Goal: Transaction & Acquisition: Purchase product/service

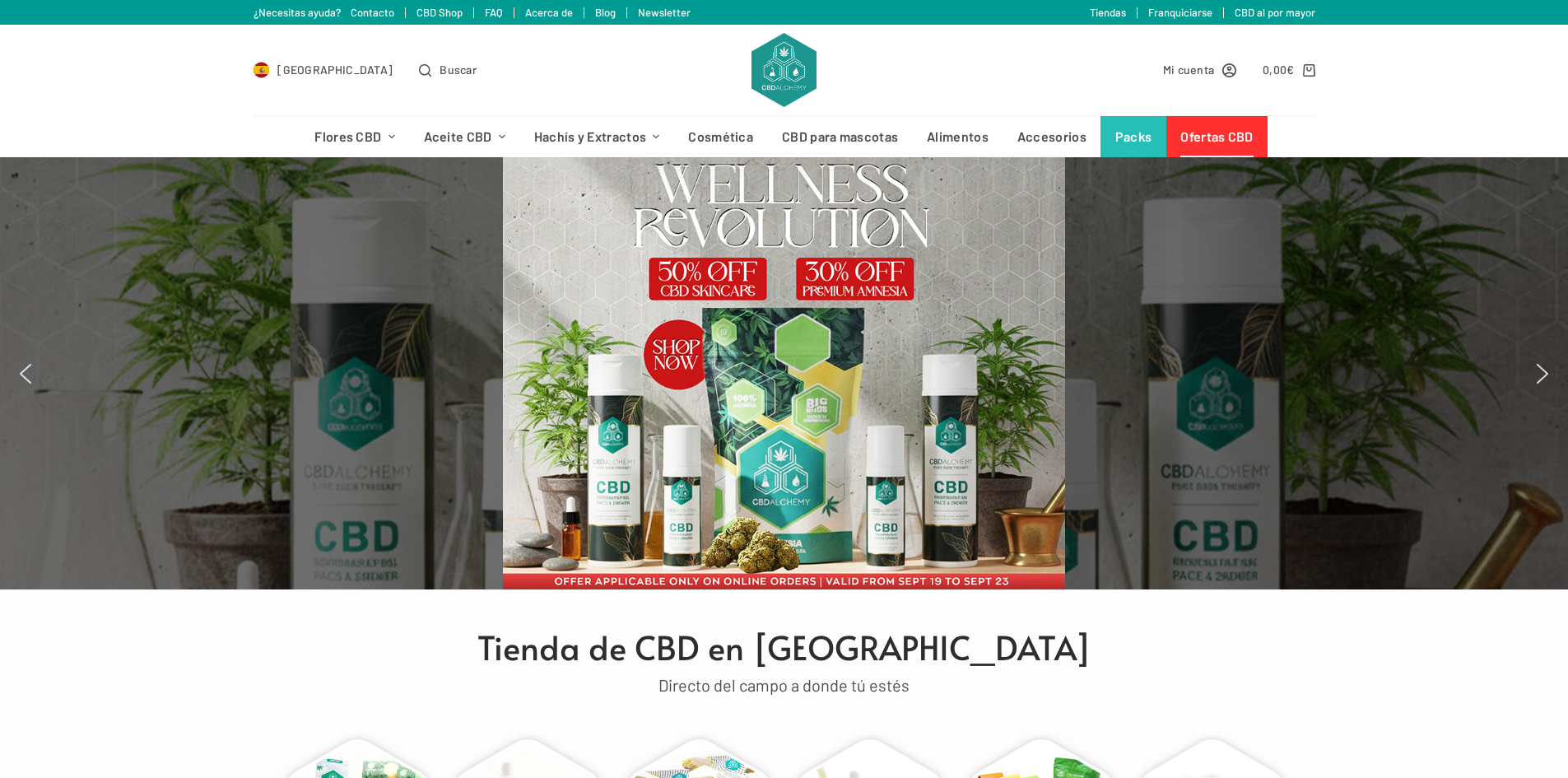
click at [1221, 130] on link "Ofertas CBD" at bounding box center [1217, 137] width 102 height 41
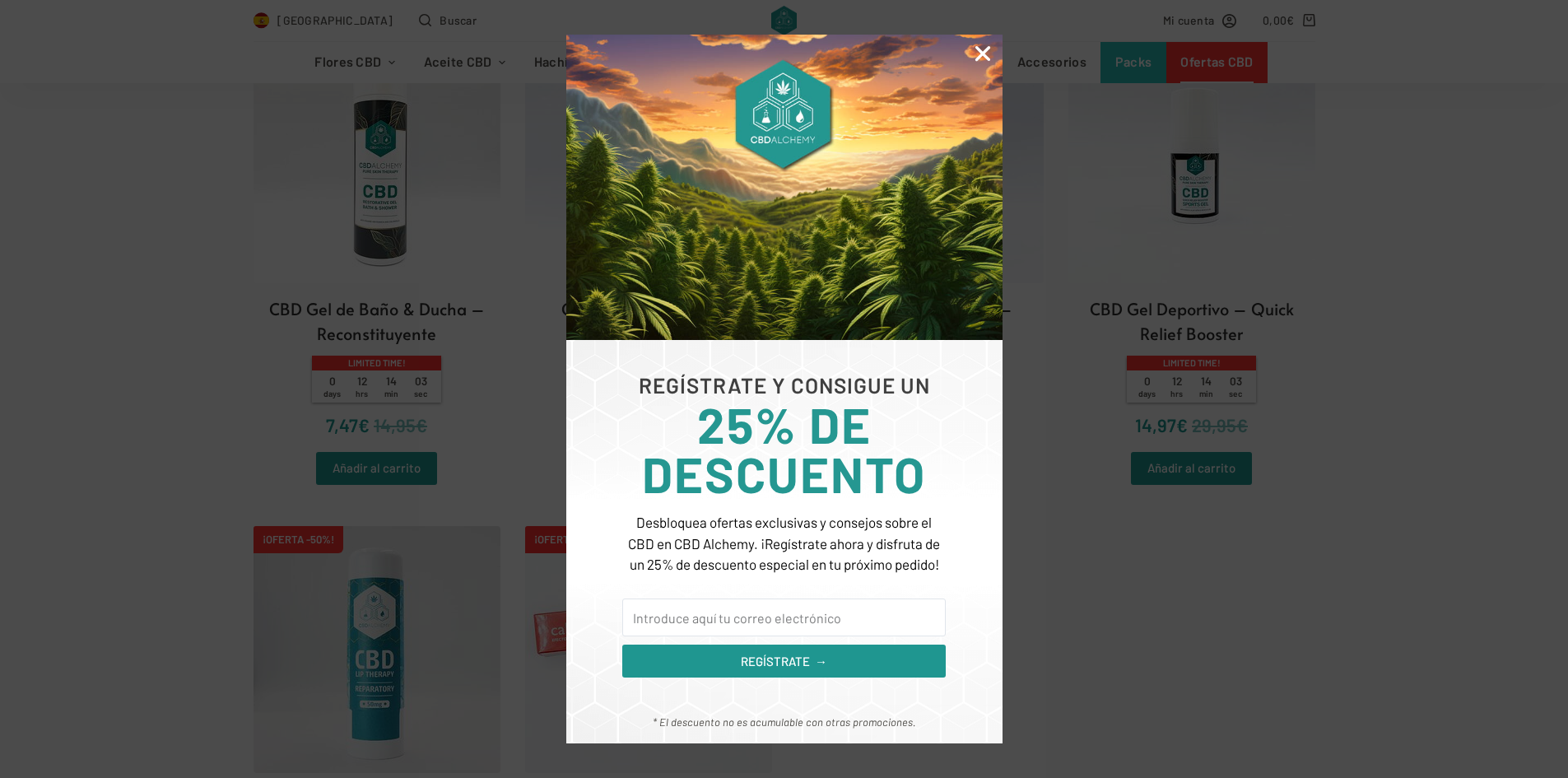
scroll to position [2386, 0]
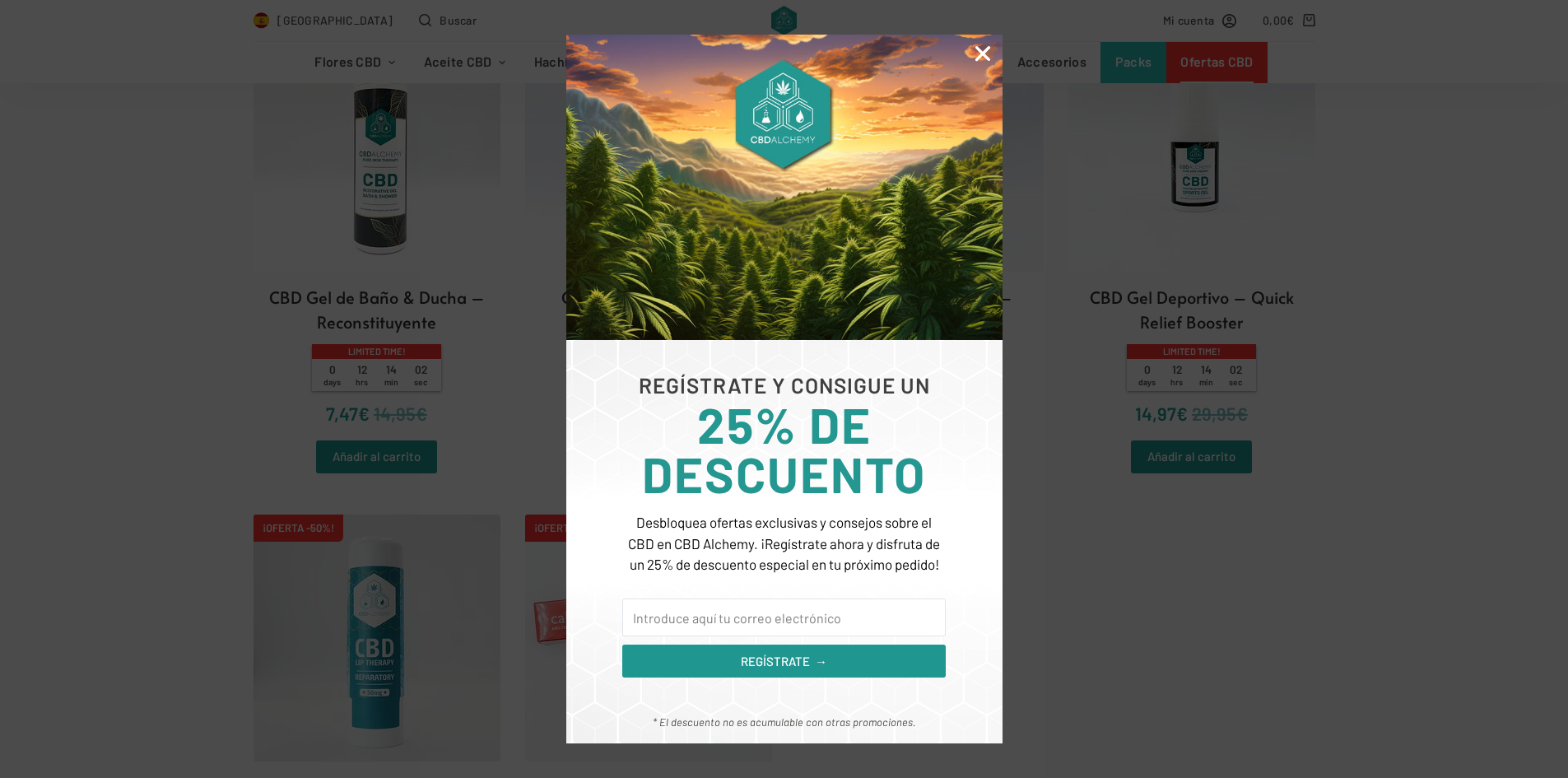
click at [982, 48] on icon "Close" at bounding box center [983, 53] width 21 height 21
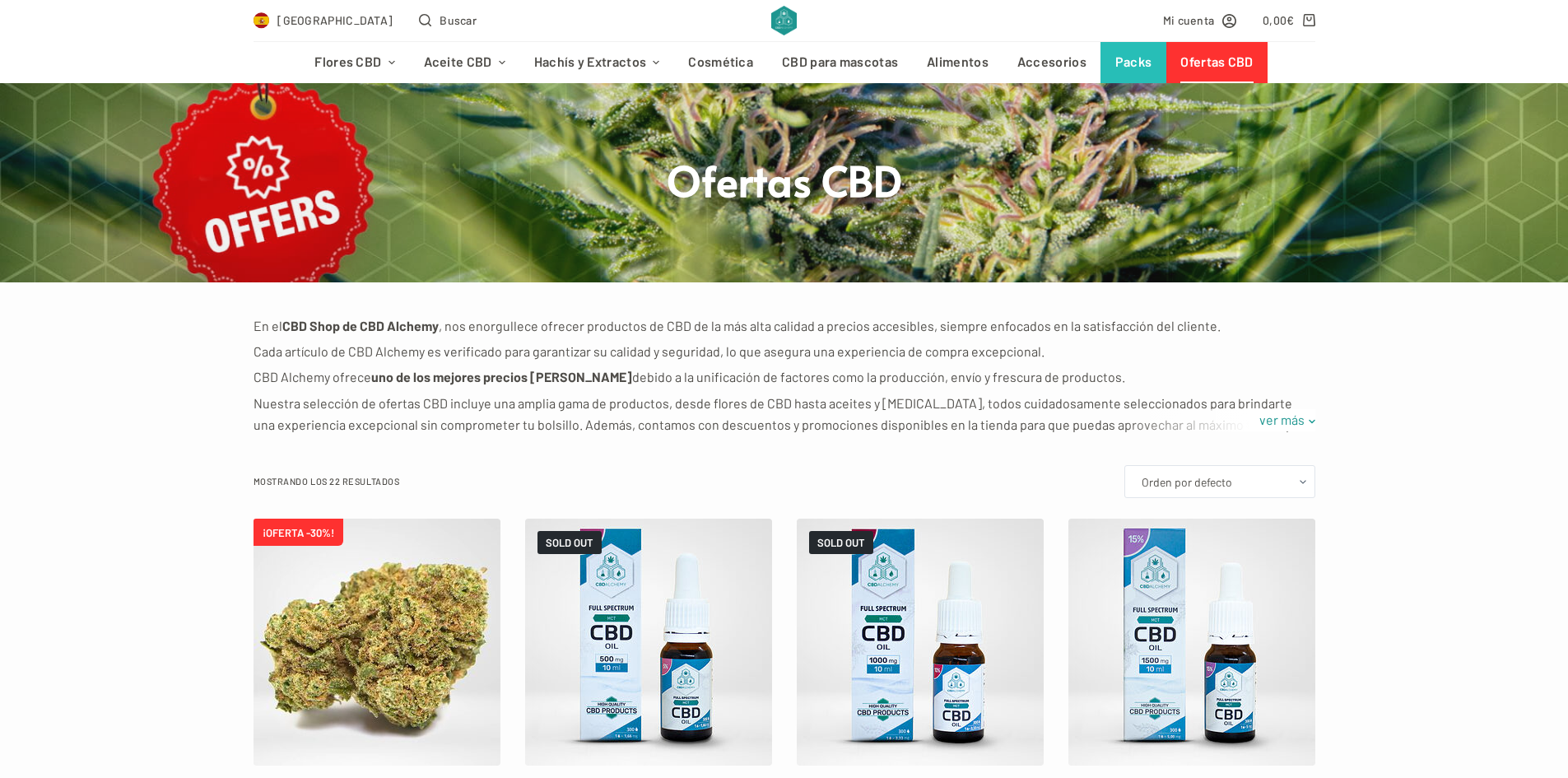
scroll to position [0, 0]
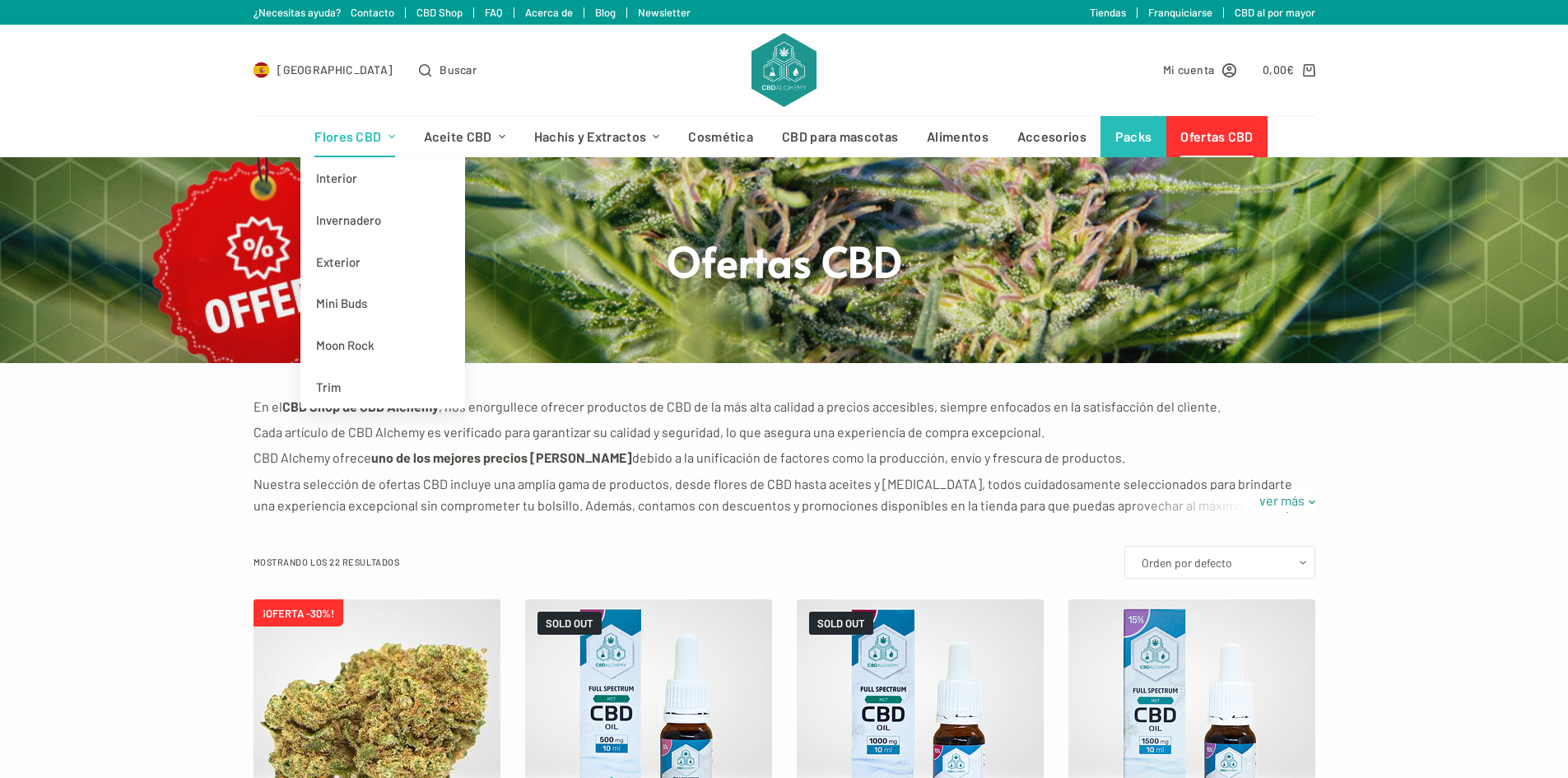
click at [378, 137] on link "Flores CBD" at bounding box center [354, 137] width 109 height 41
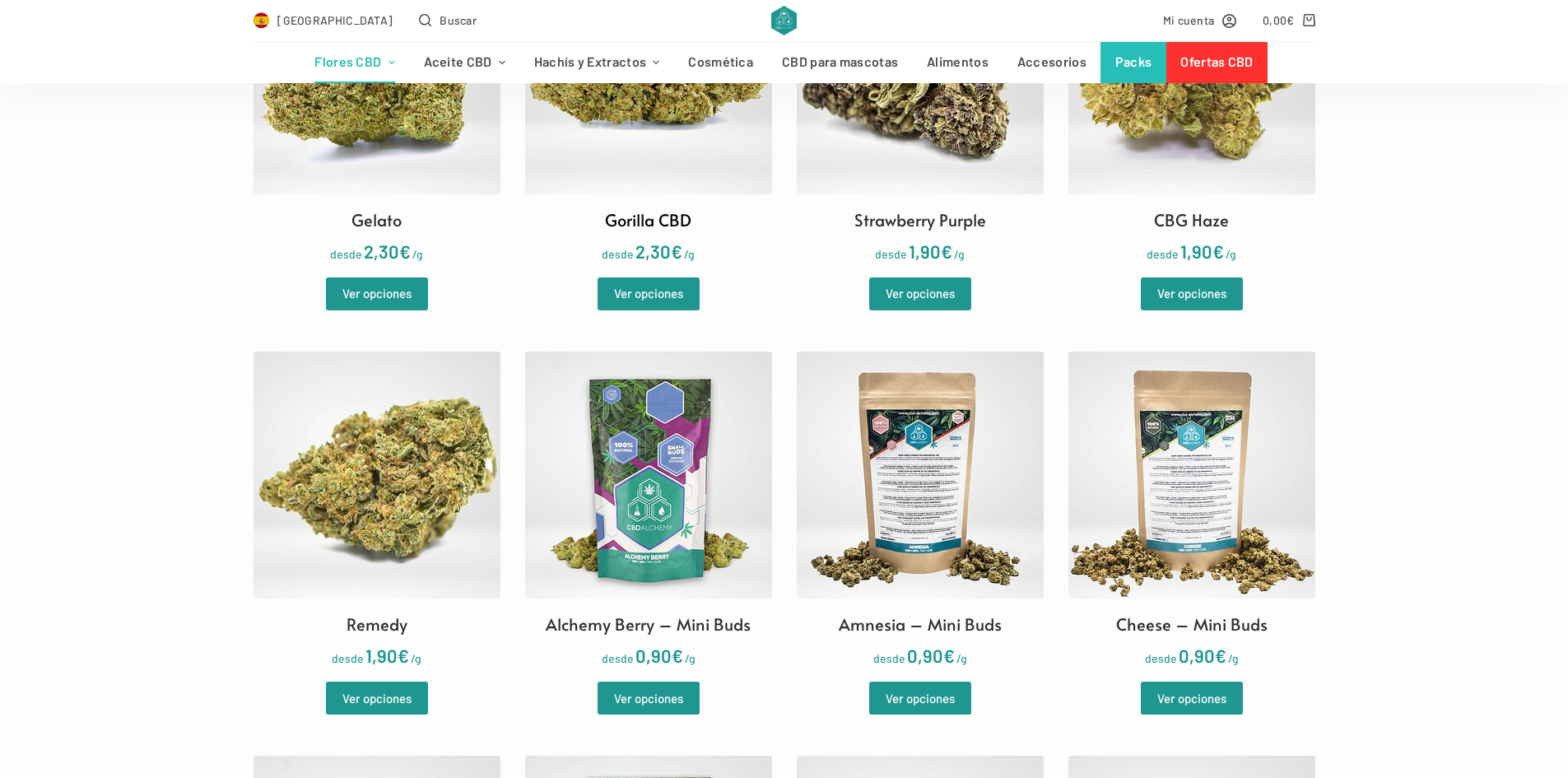
scroll to position [1892, 0]
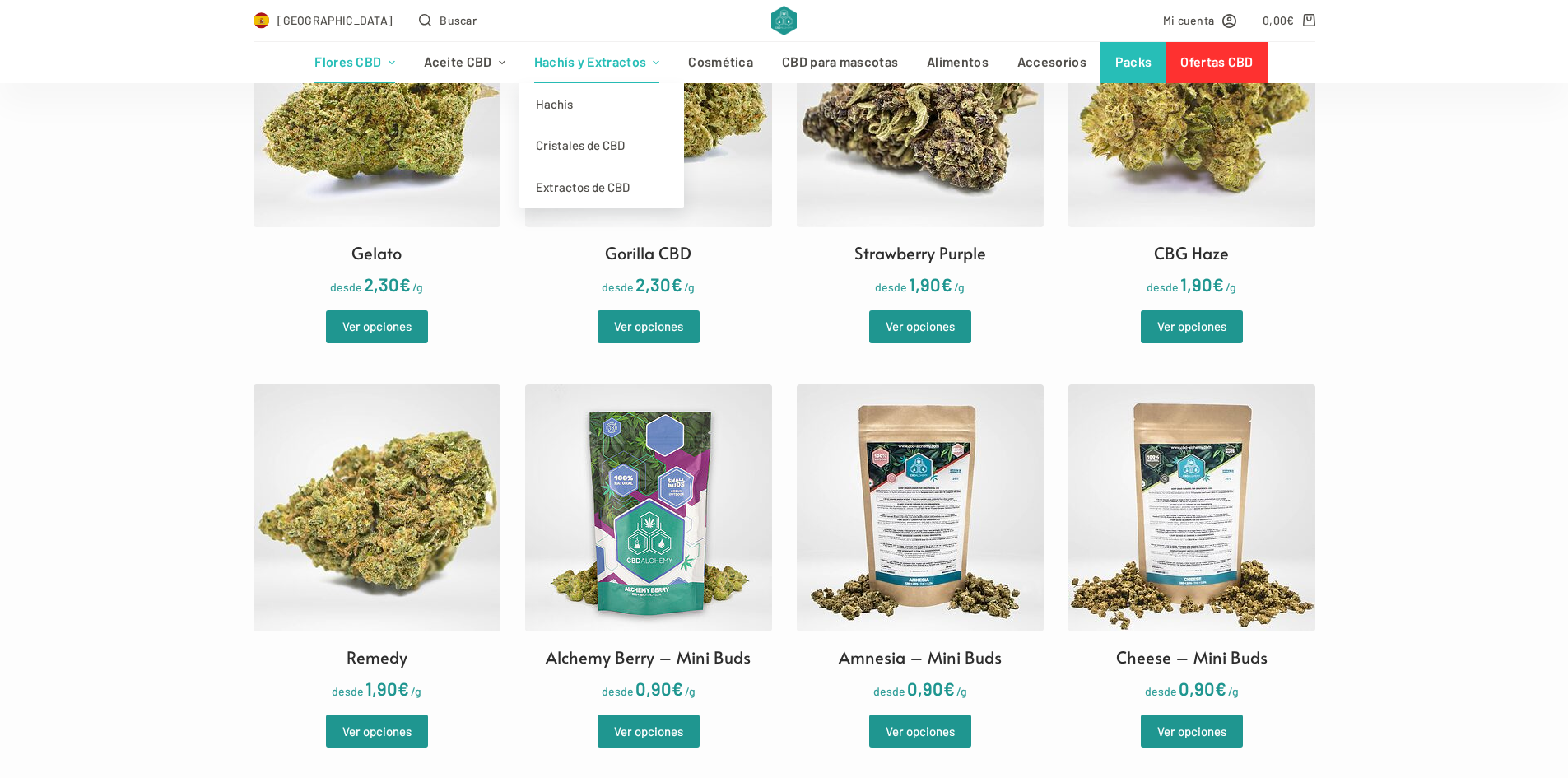
click at [620, 68] on link "Hachís y Extractos" at bounding box center [597, 62] width 155 height 41
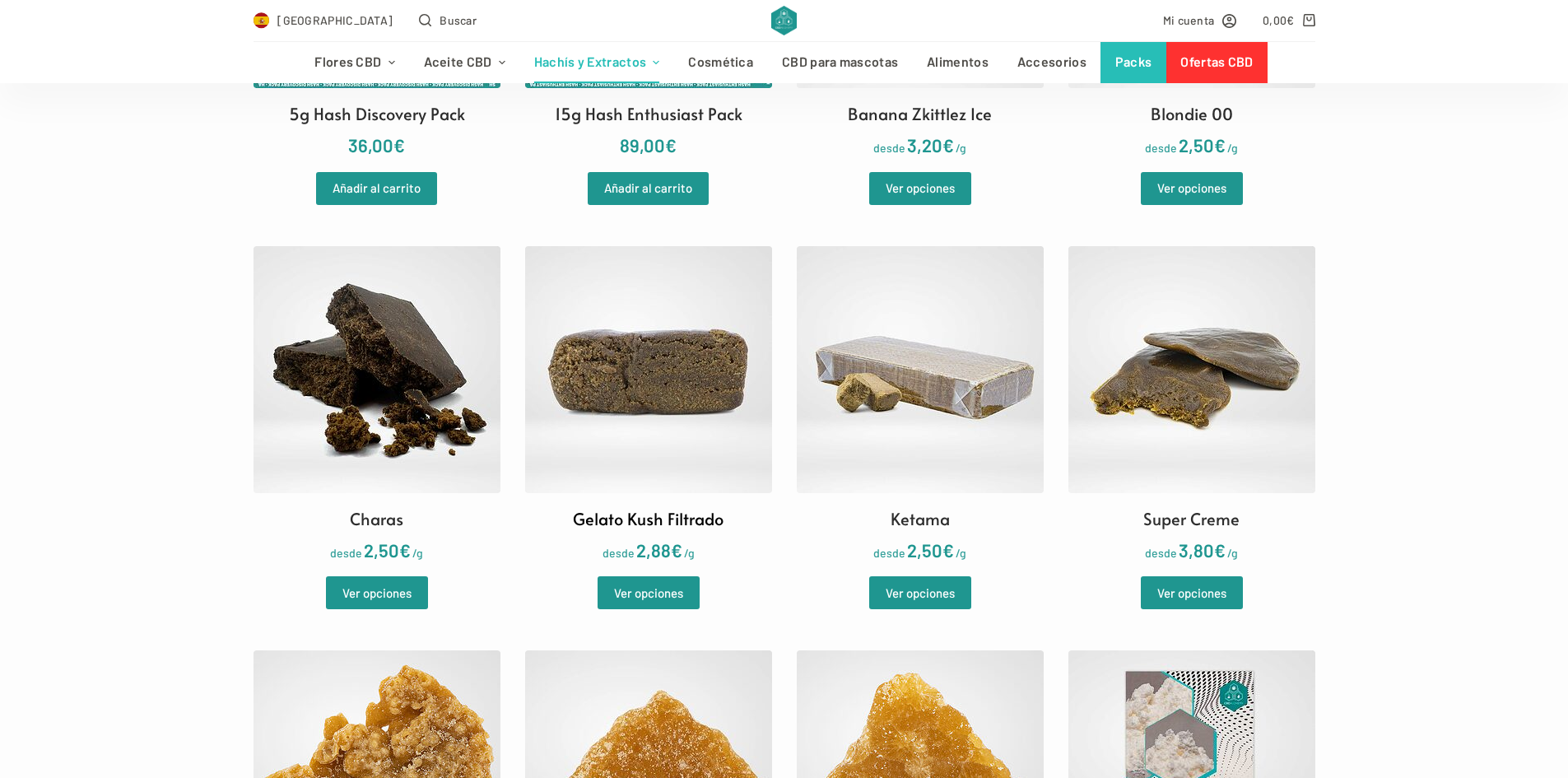
scroll to position [823, 0]
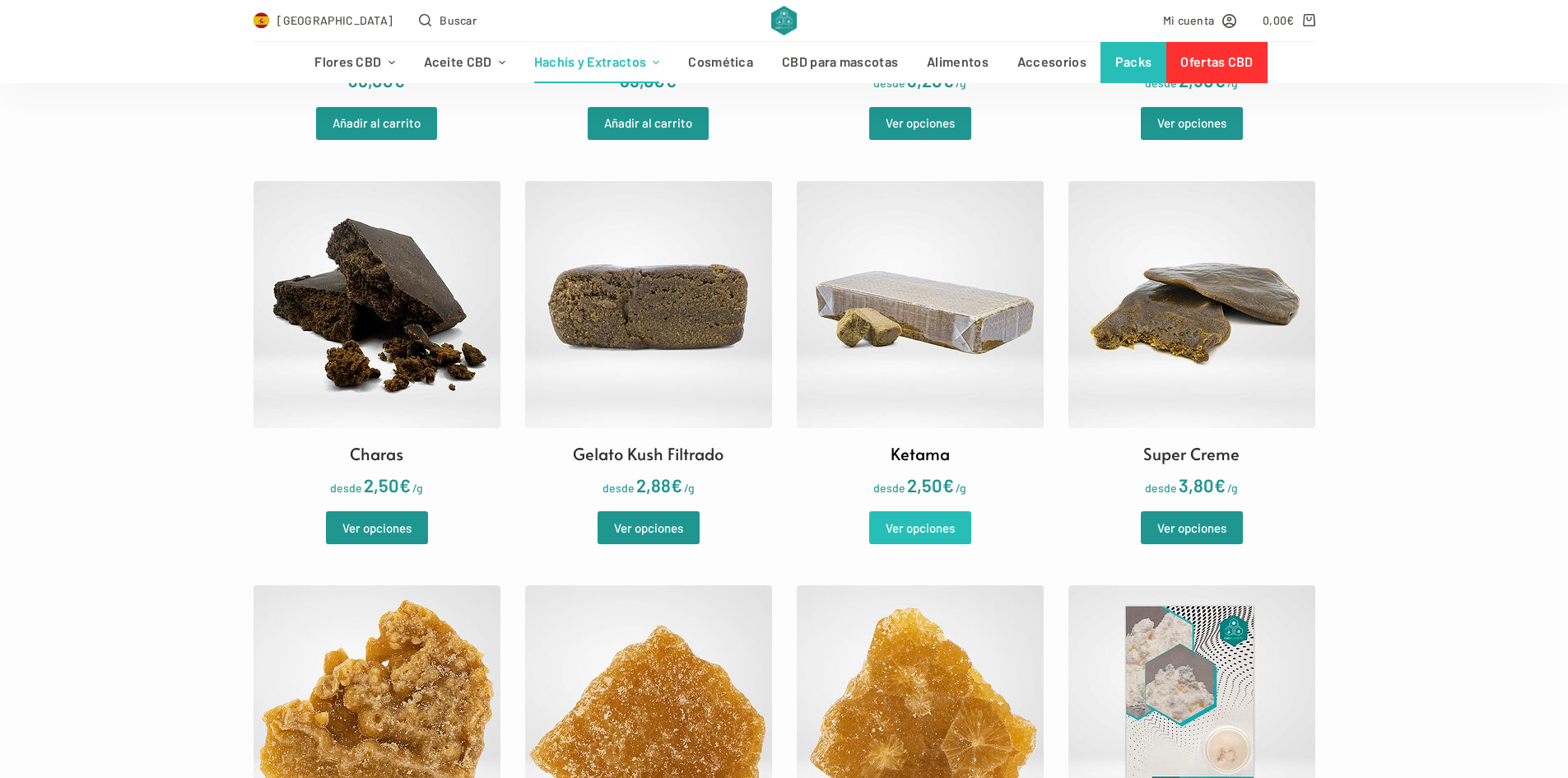
click at [928, 524] on link "Ver opciones" at bounding box center [921, 526] width 103 height 33
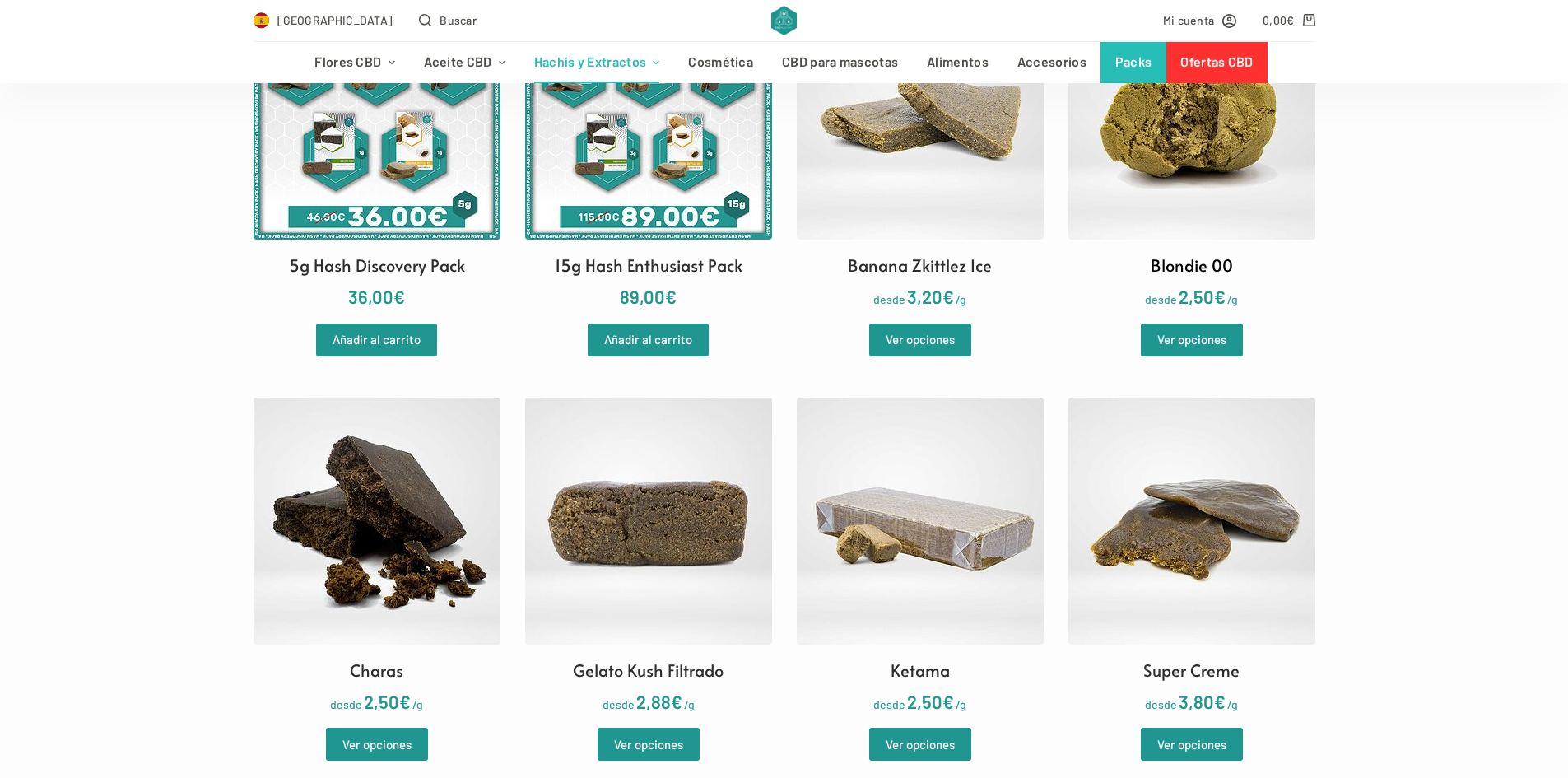
scroll to position [576, 0]
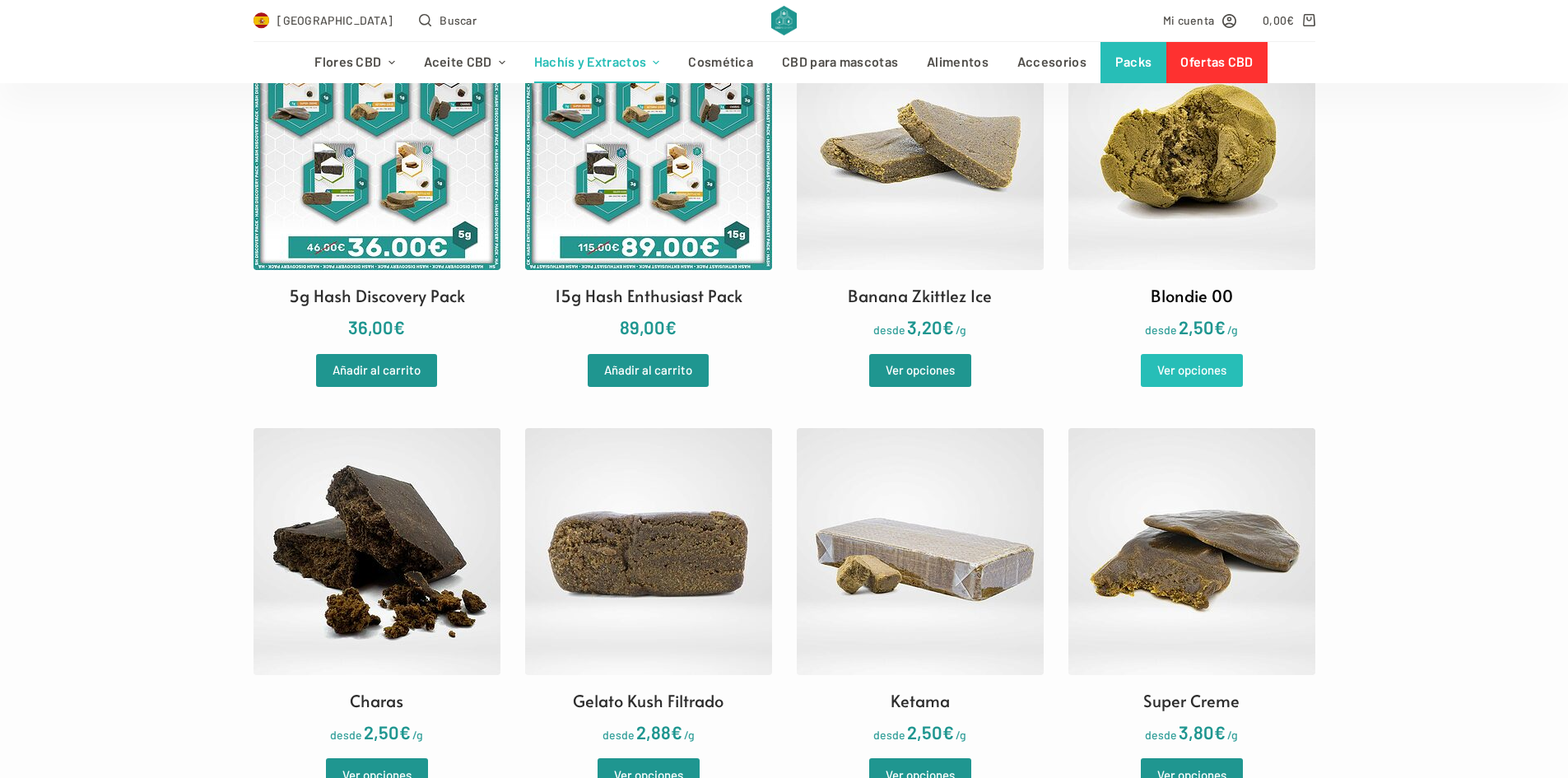
click at [1201, 362] on link "Ver opciones" at bounding box center [1192, 370] width 103 height 33
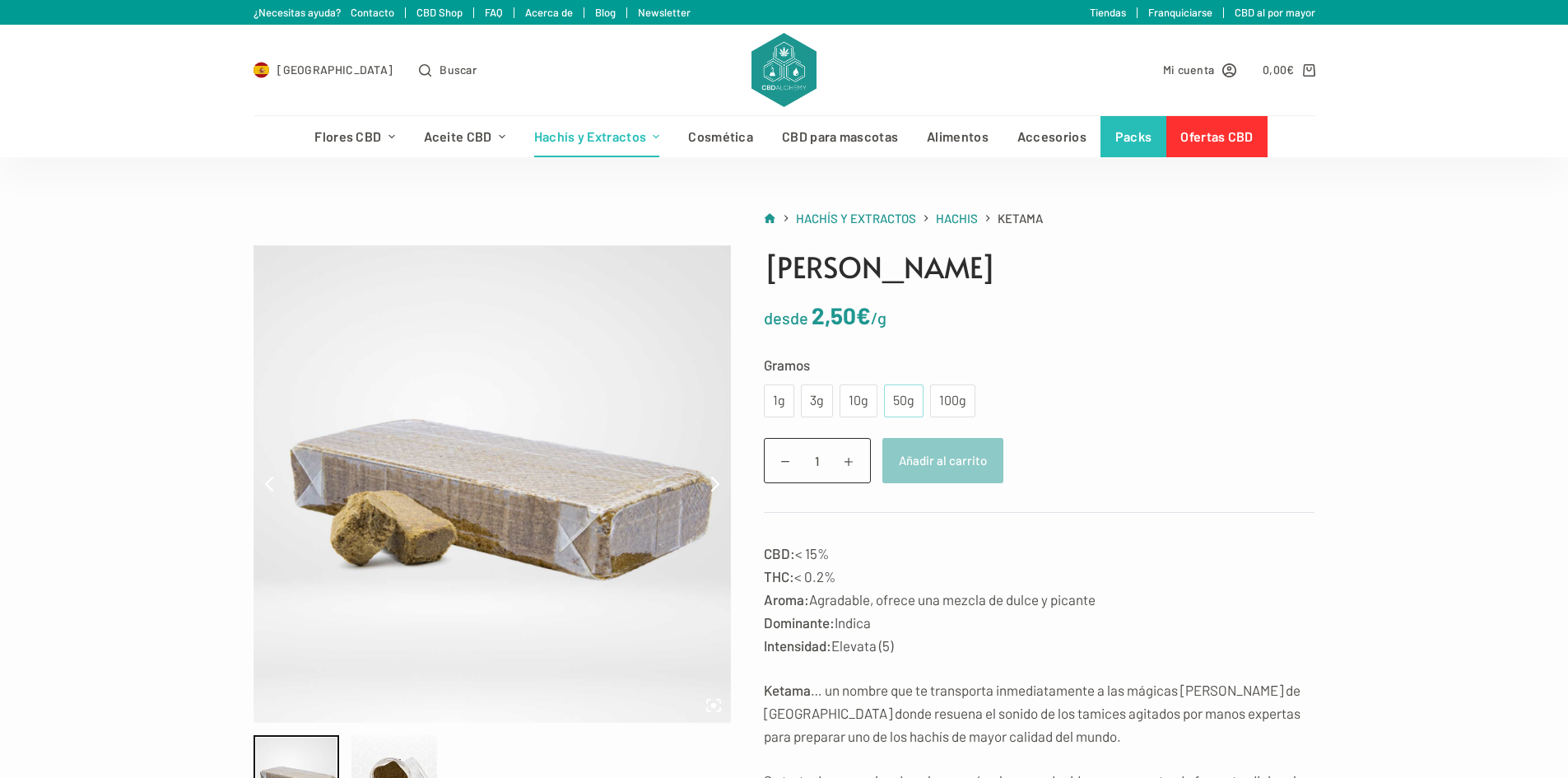
click at [903, 407] on div "50g" at bounding box center [903, 401] width 20 height 21
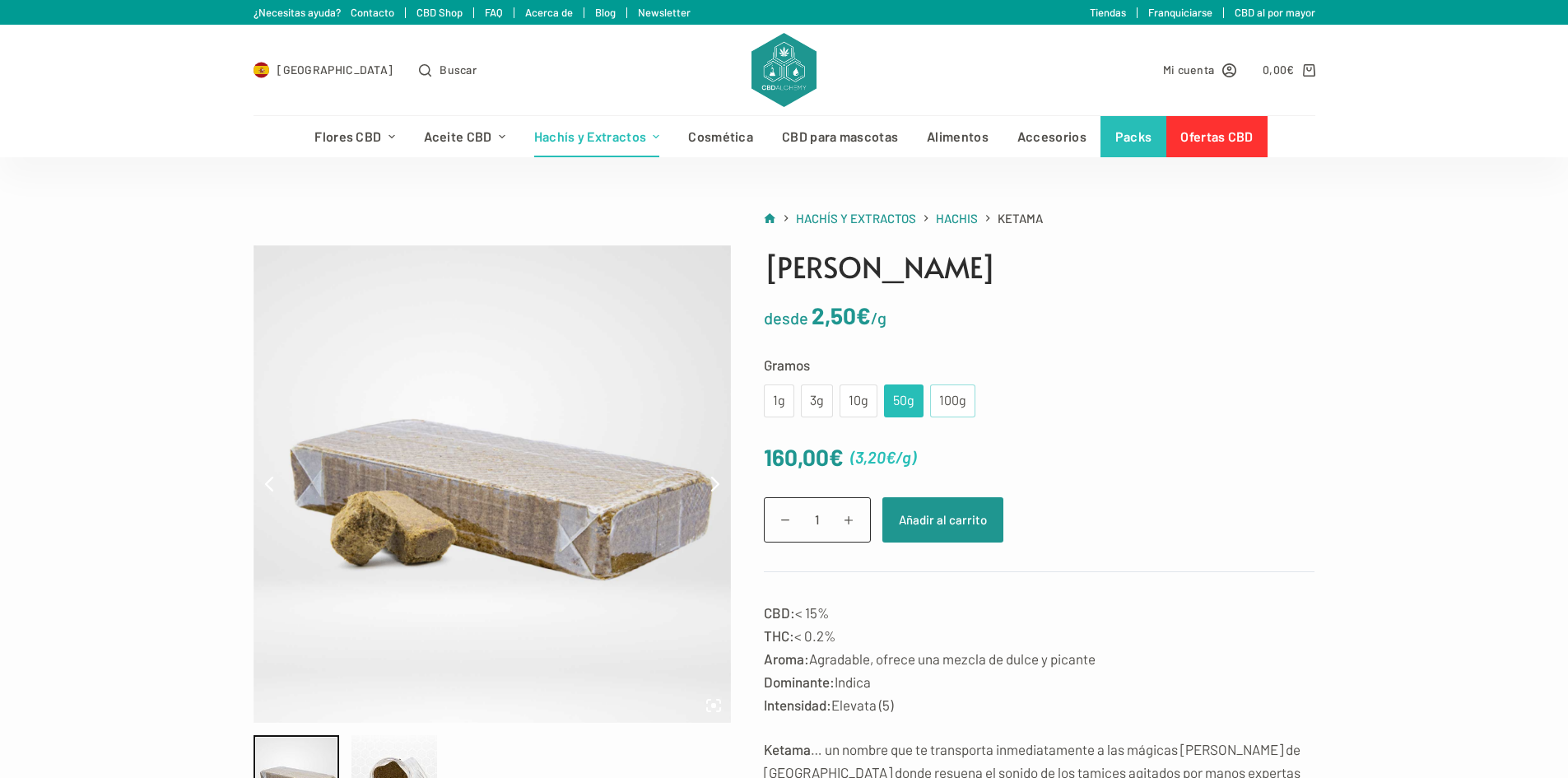
click at [943, 400] on div "100g" at bounding box center [953, 401] width 25 height 21
click at [909, 400] on div "50g" at bounding box center [903, 401] width 20 height 21
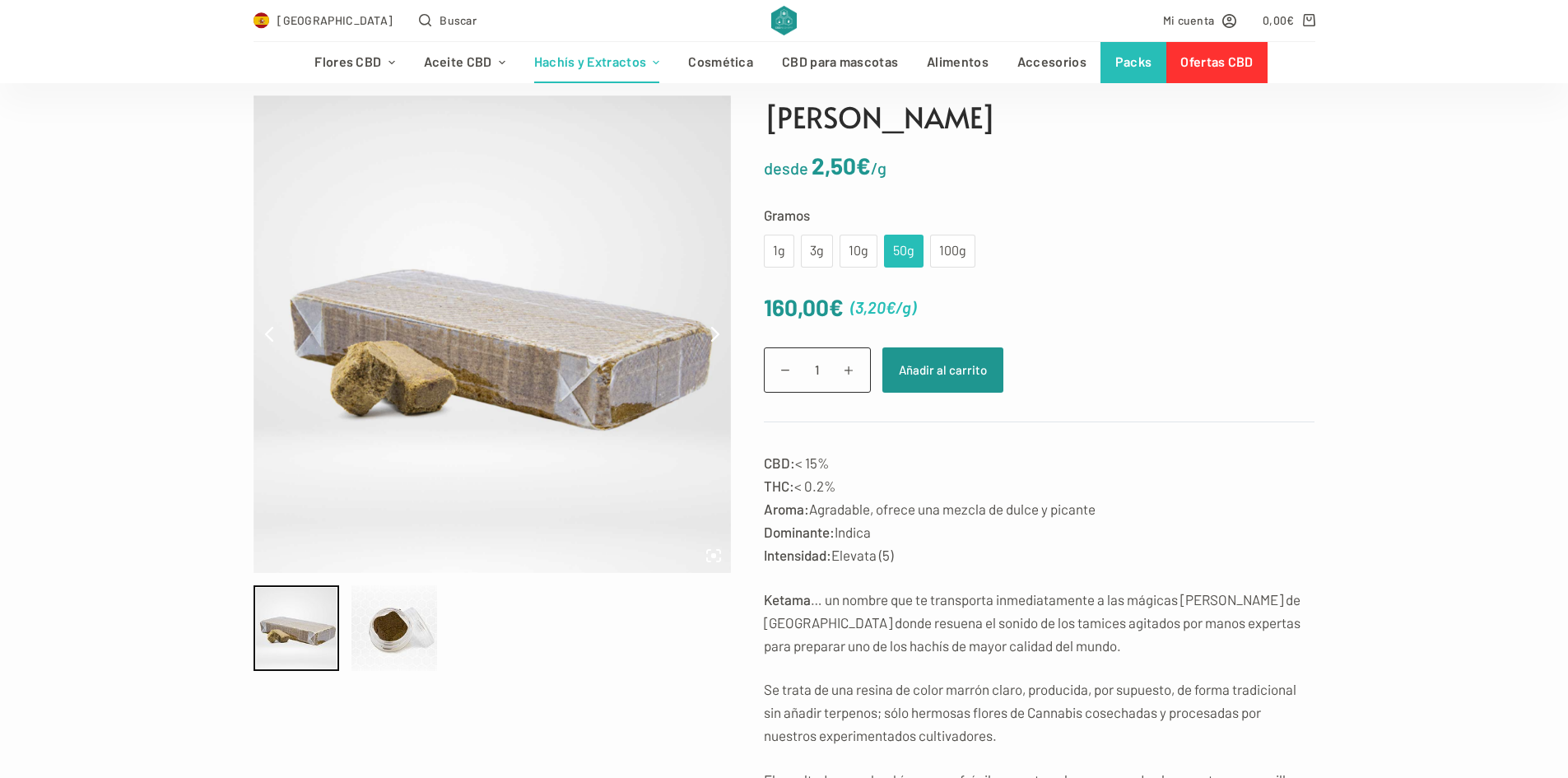
scroll to position [82, 0]
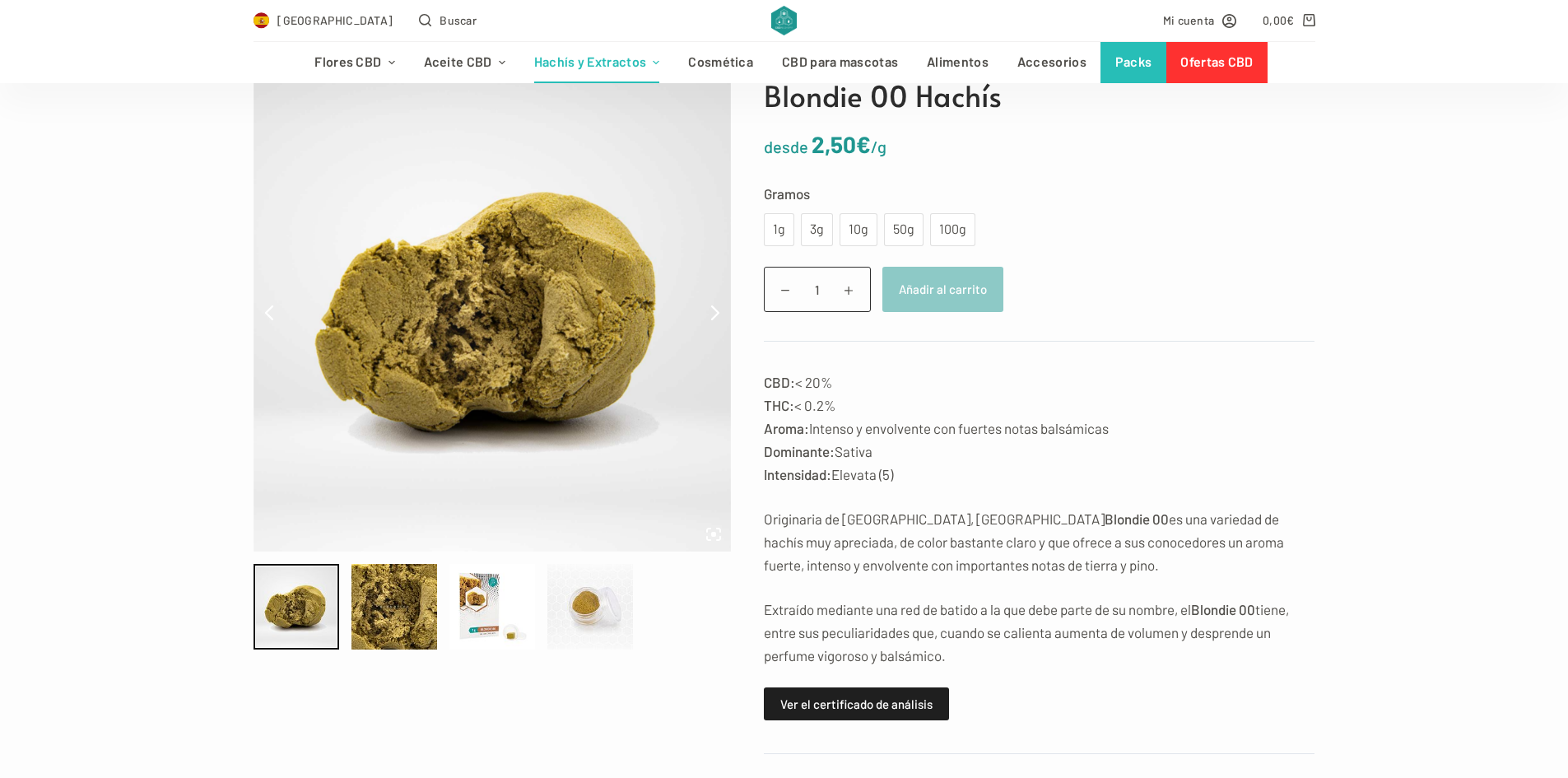
scroll to position [165, 0]
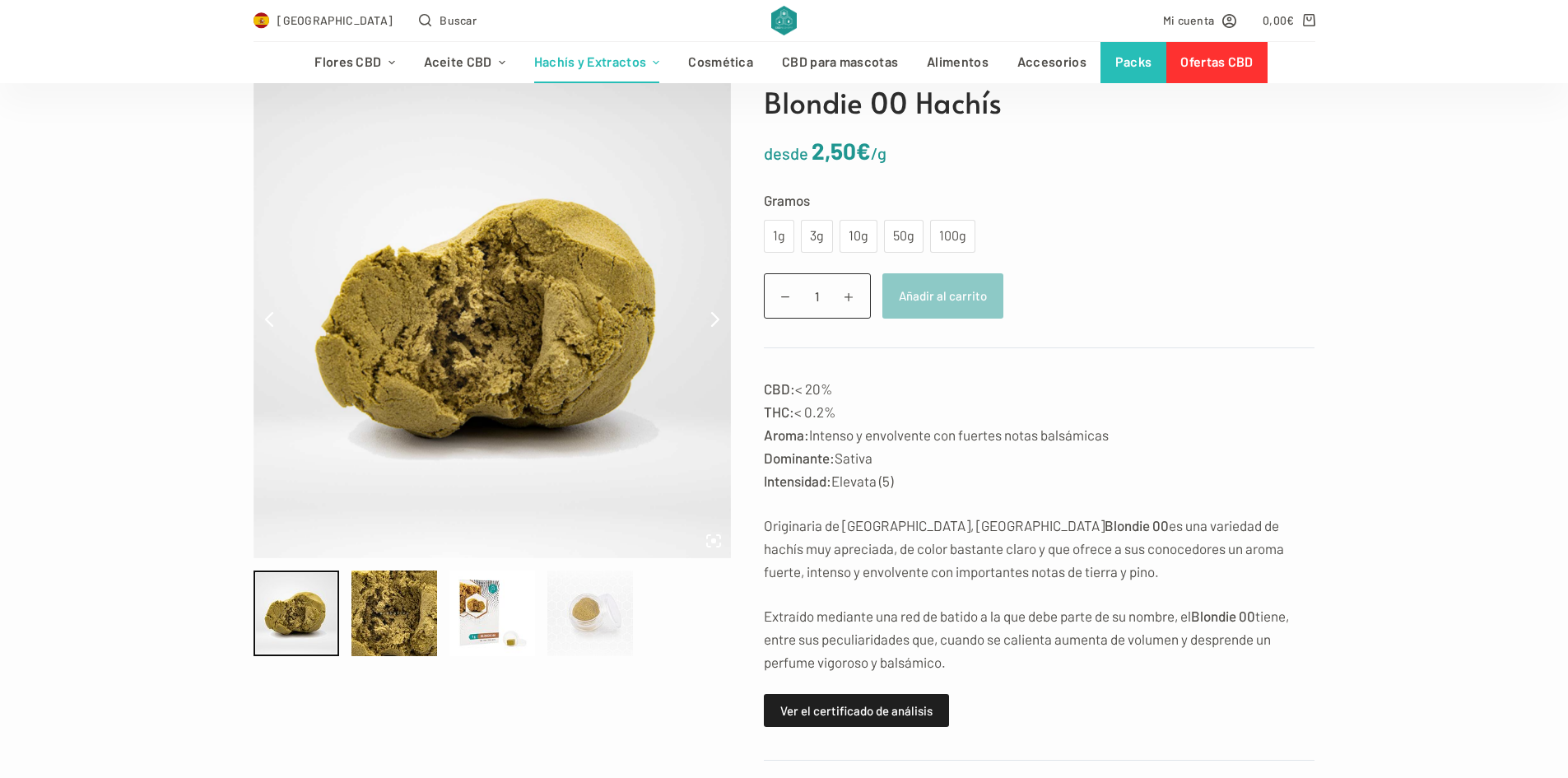
click at [605, 613] on div at bounding box center [590, 613] width 86 height 86
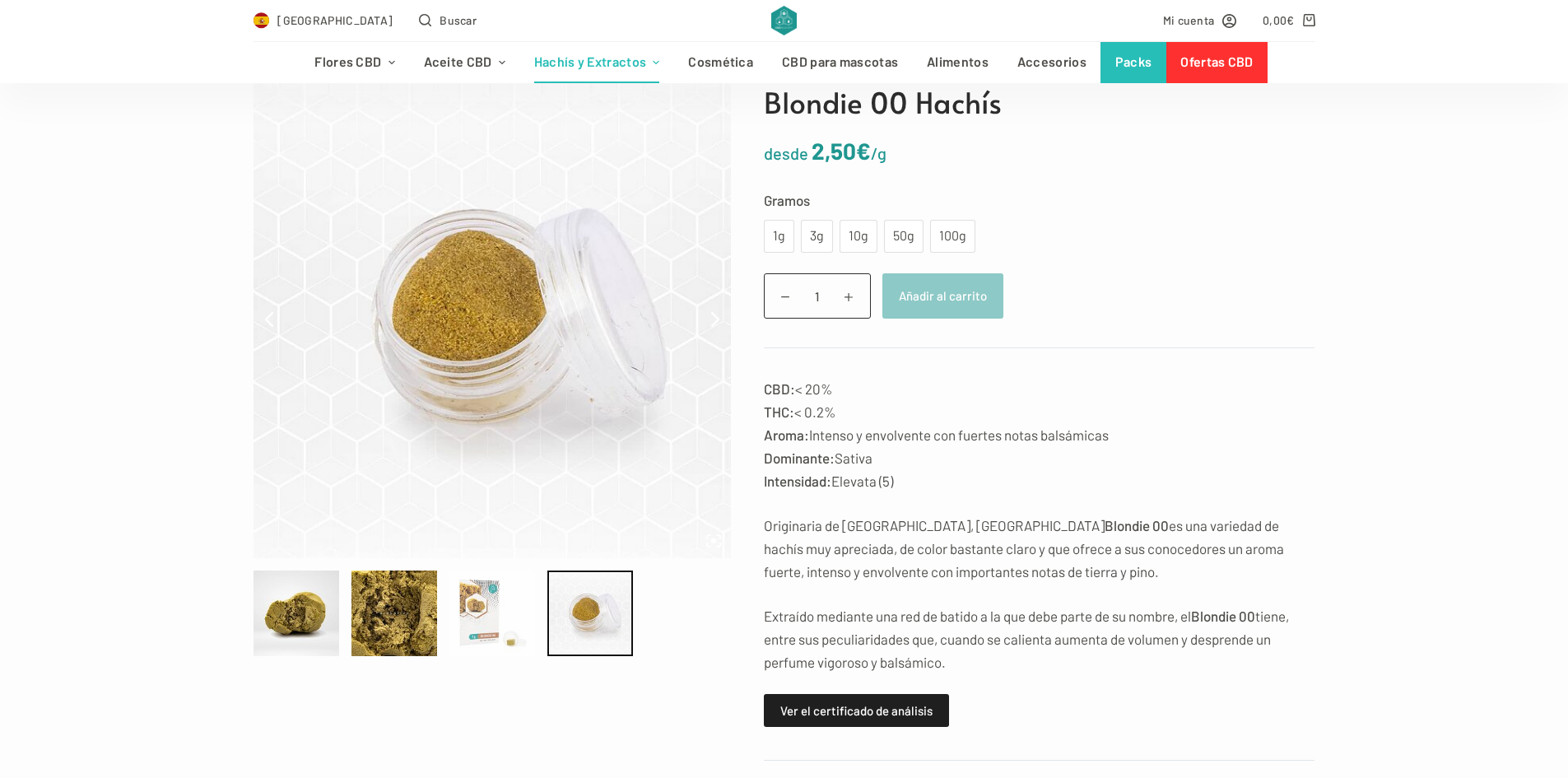
click at [473, 619] on div at bounding box center [492, 613] width 86 height 86
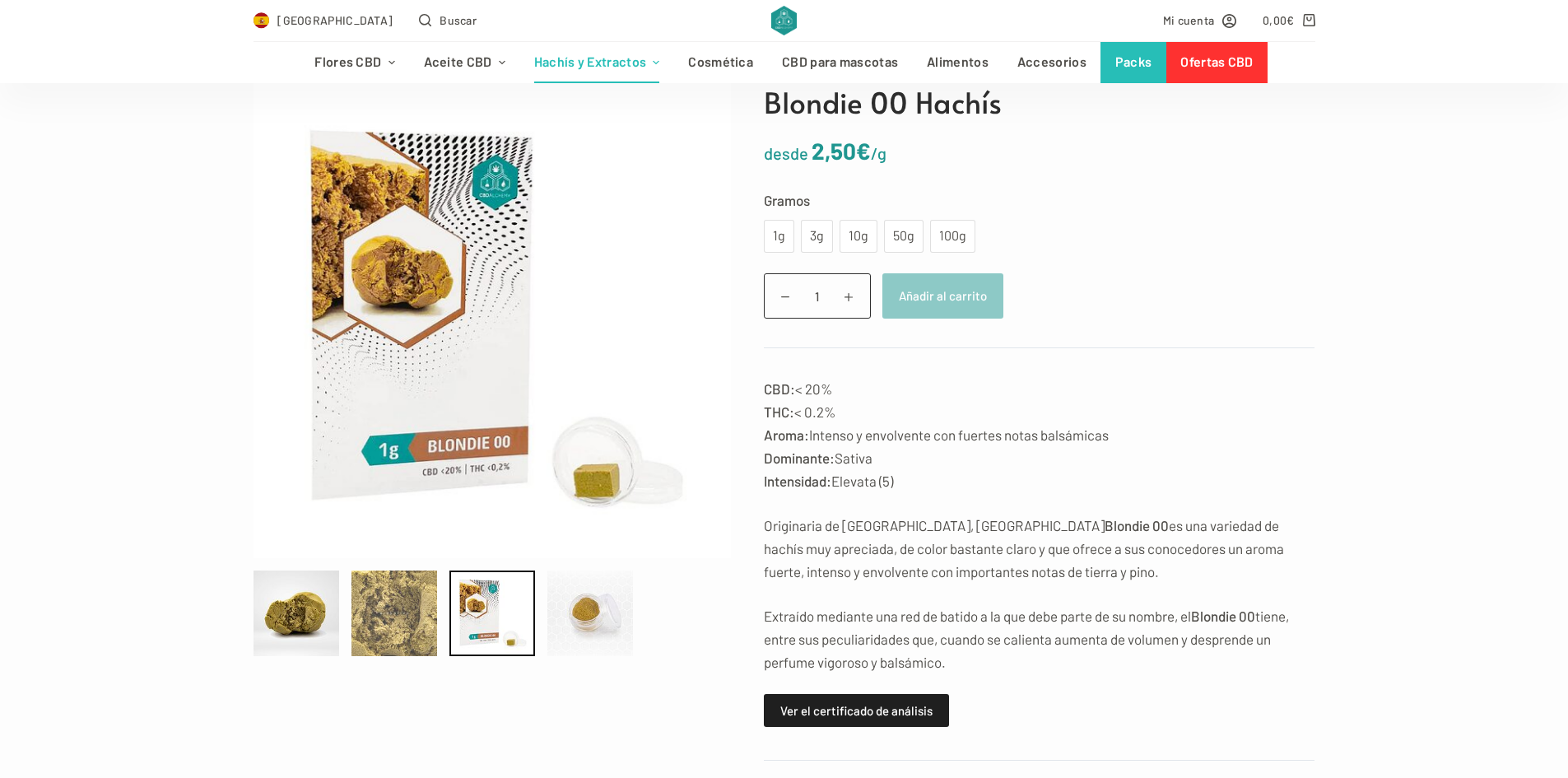
click at [391, 618] on div at bounding box center [394, 613] width 86 height 86
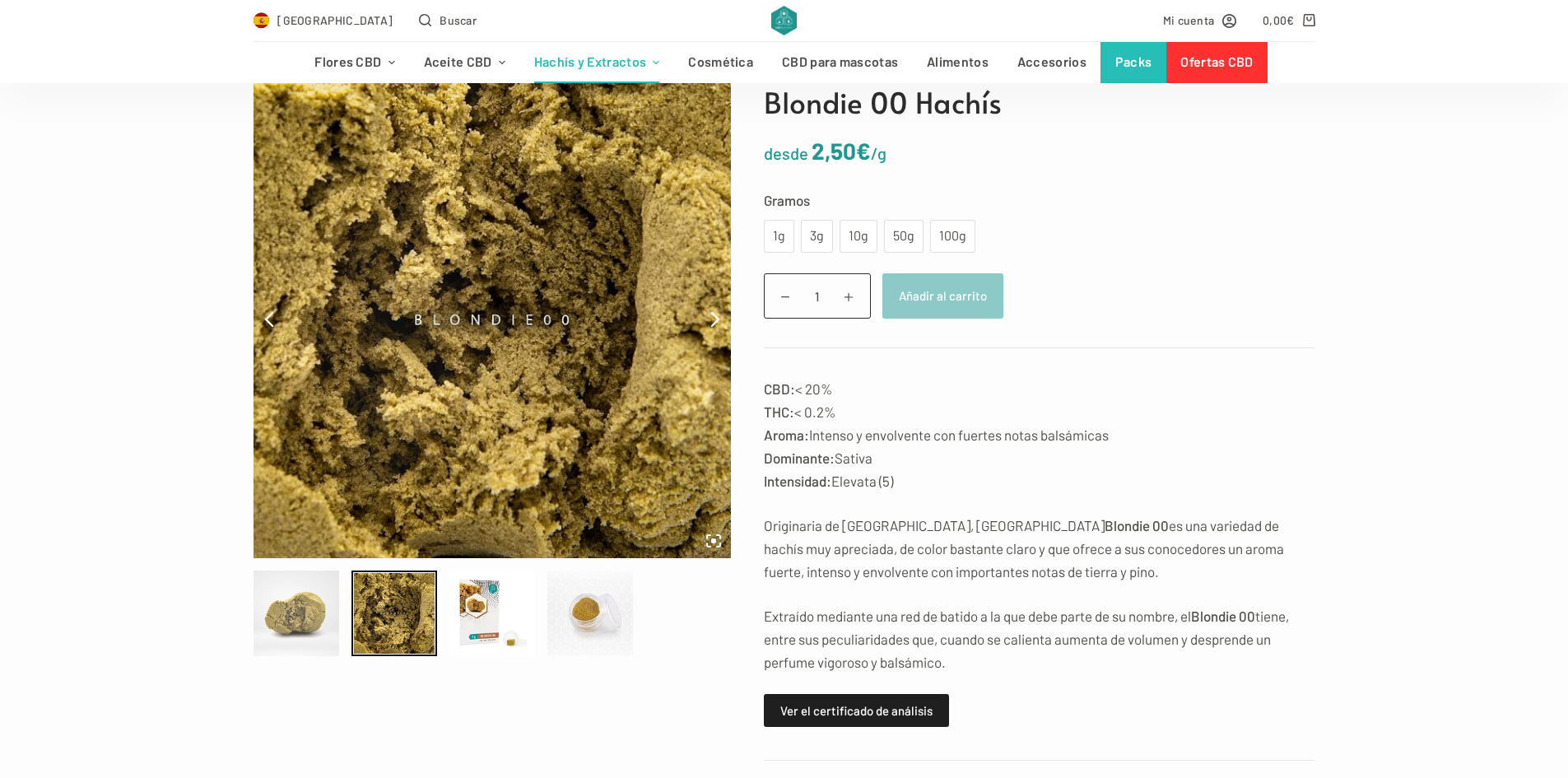
click at [307, 612] on div at bounding box center [296, 613] width 86 height 86
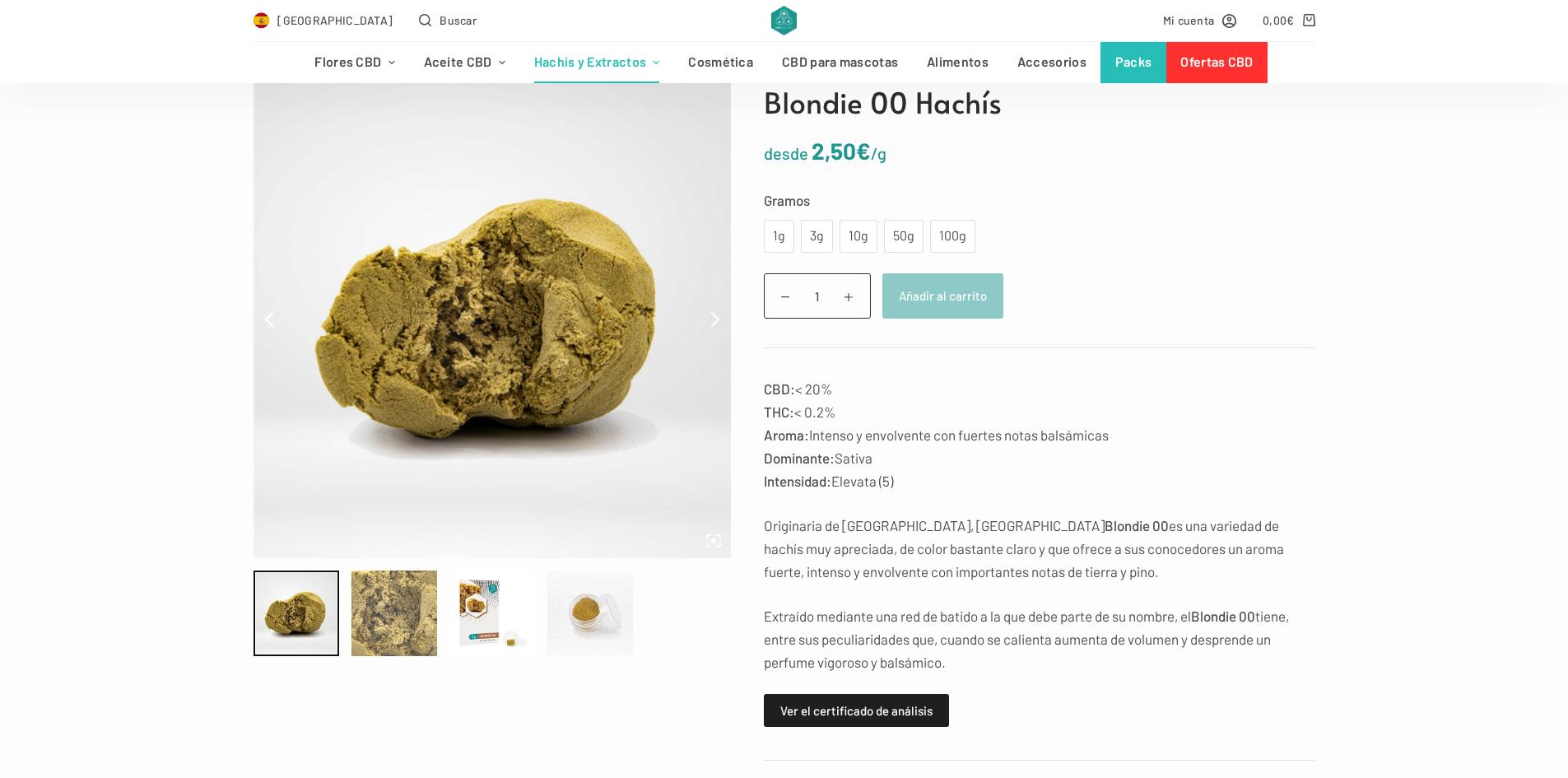
click at [409, 604] on div at bounding box center [394, 613] width 86 height 86
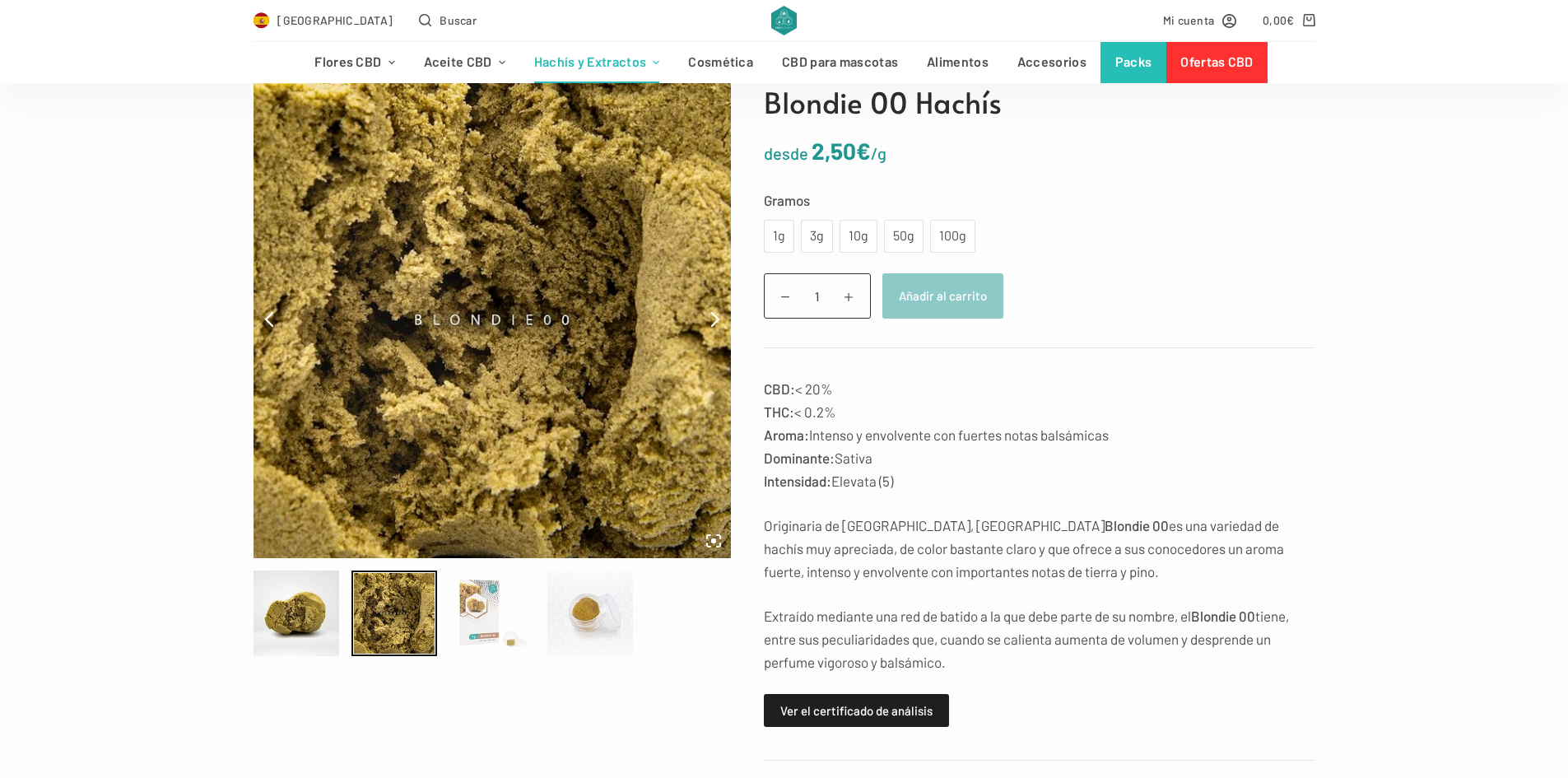
click at [501, 614] on div at bounding box center [492, 613] width 86 height 86
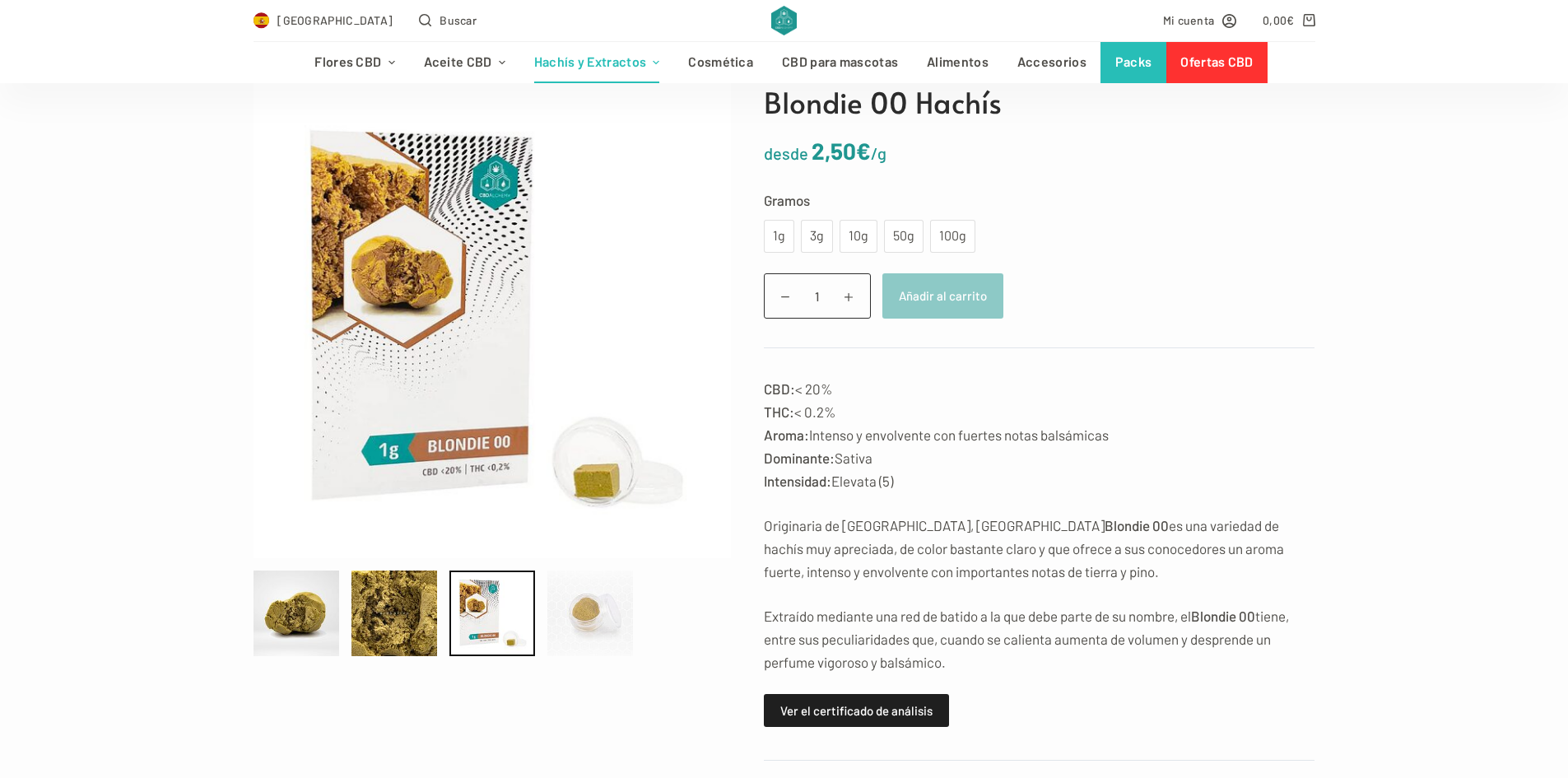
click at [582, 613] on div at bounding box center [590, 613] width 86 height 86
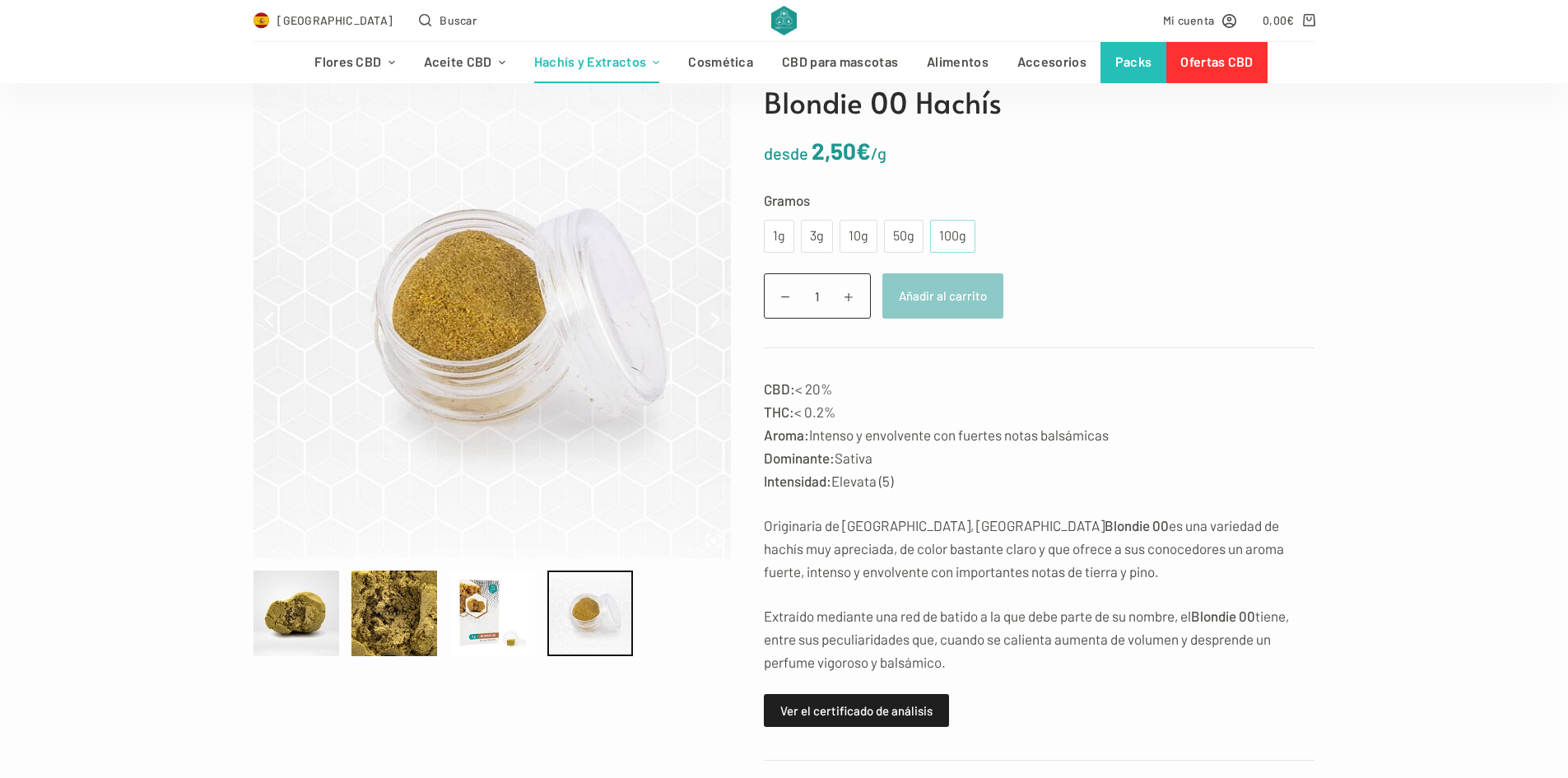
click at [955, 238] on div "100g" at bounding box center [953, 236] width 25 height 21
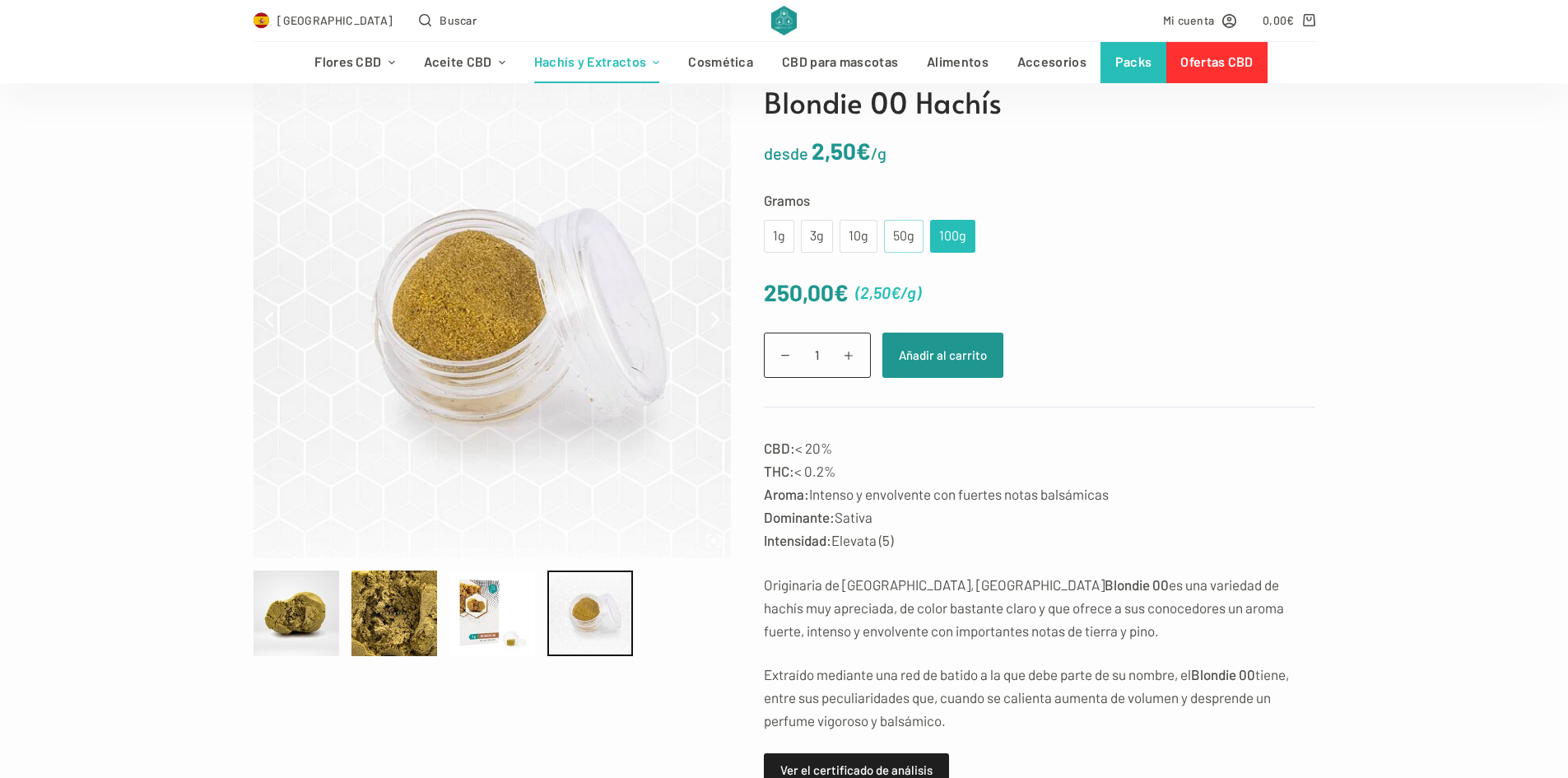
click at [894, 236] on div "50g" at bounding box center [903, 236] width 20 height 21
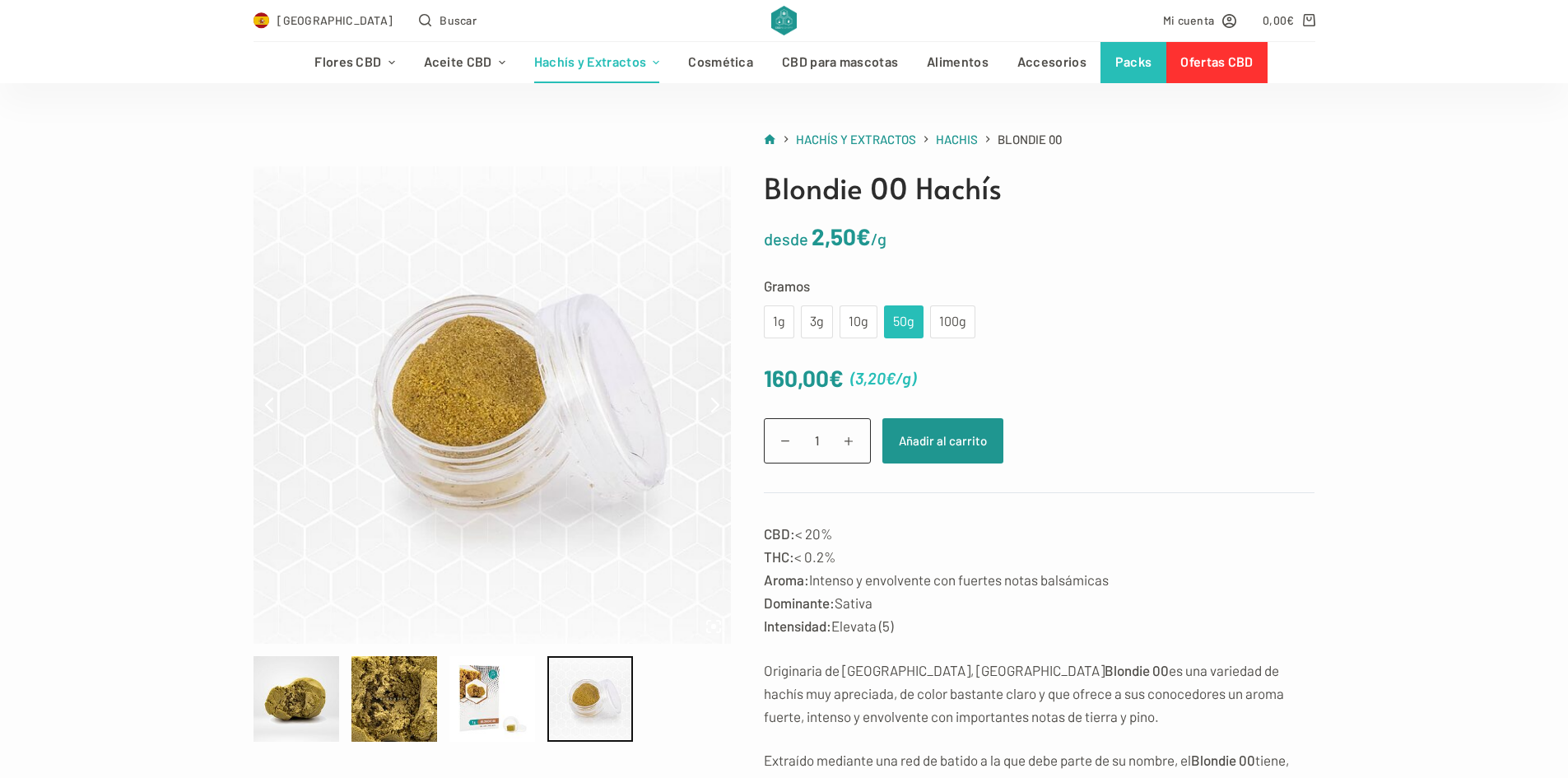
scroll to position [0, 0]
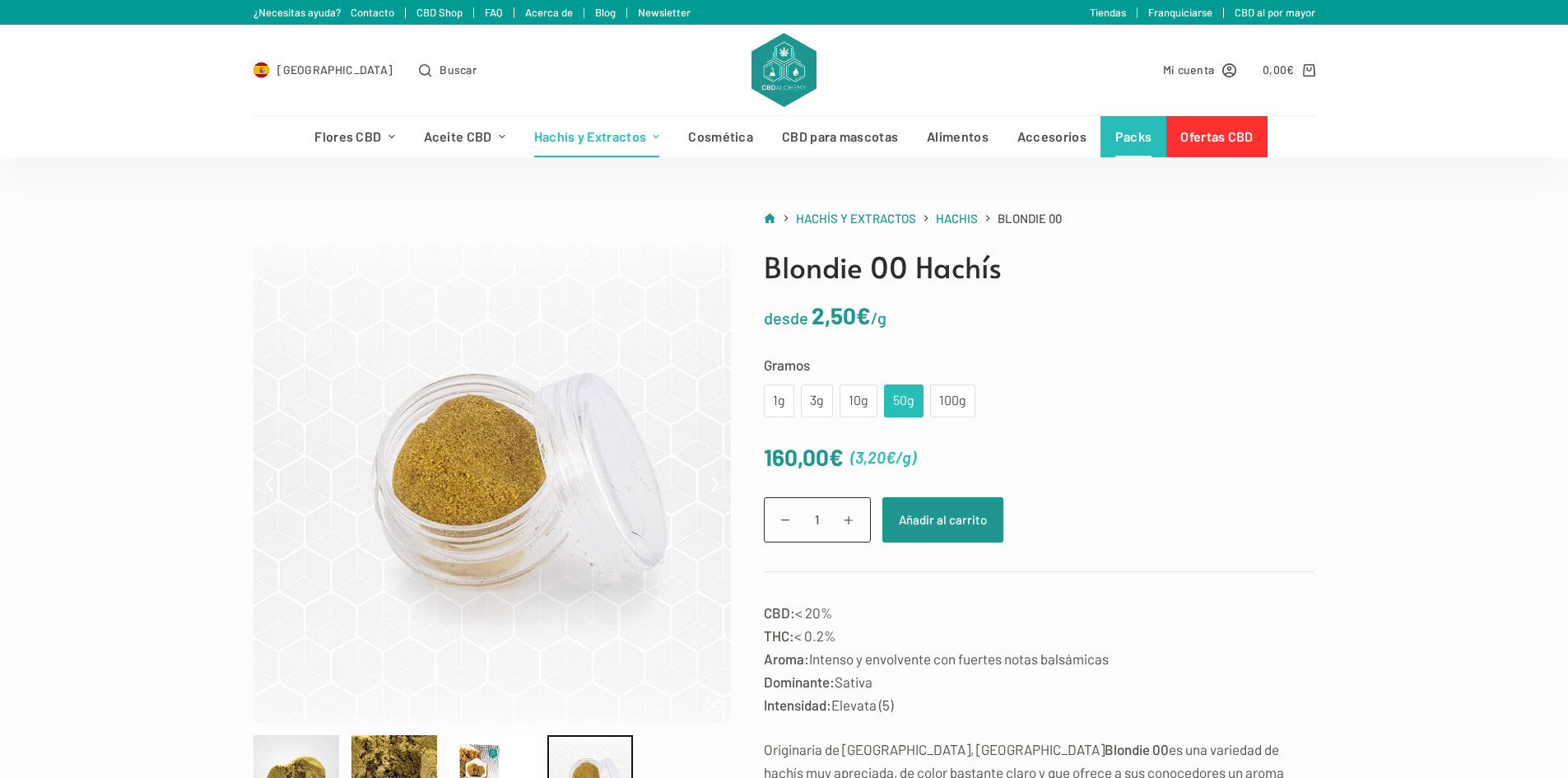
click at [1138, 139] on link "Packs" at bounding box center [1134, 137] width 66 height 41
